Goal: Information Seeking & Learning: Learn about a topic

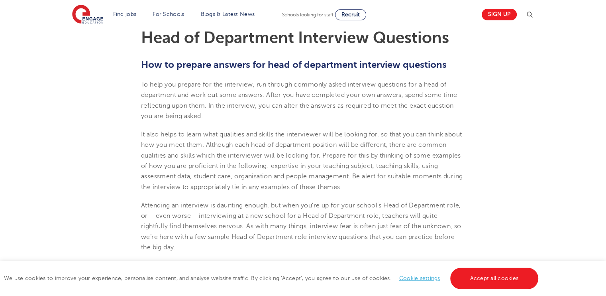
scroll to position [217, 0]
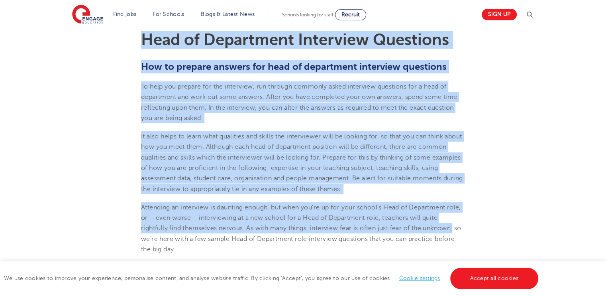
drag, startPoint x: 143, startPoint y: 35, endPoint x: 508, endPoint y: 230, distance: 413.7
drag, startPoint x: 508, startPoint y: 230, endPoint x: 550, endPoint y: 230, distance: 42.2
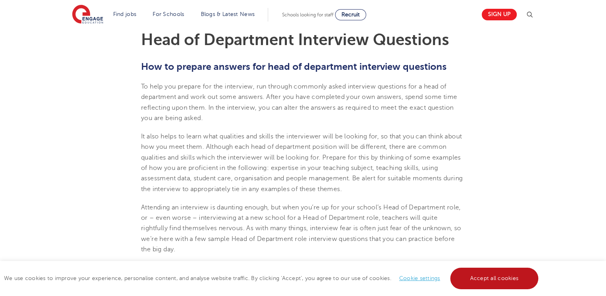
click at [507, 281] on link "Accept all cookies" at bounding box center [494, 278] width 88 height 22
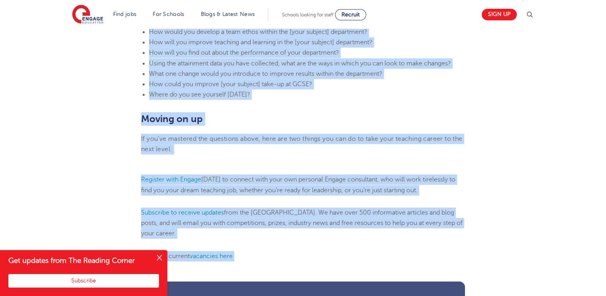
scroll to position [924, 0]
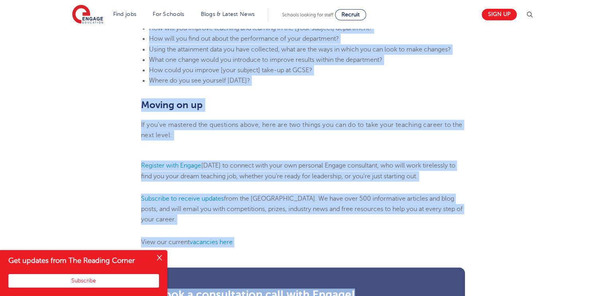
drag, startPoint x: 140, startPoint y: 37, endPoint x: 484, endPoint y: 268, distance: 414.4
copy section "Lore ip Dolorsitam Consectet Adipiscin Eli se doeiusm tempori utl etdo ma aliqu…"
click at [314, 243] on li "View our current vacancies here" at bounding box center [303, 242] width 324 height 10
